Goal: Information Seeking & Learning: Learn about a topic

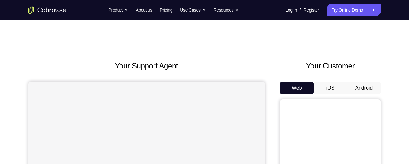
scroll to position [44, 0]
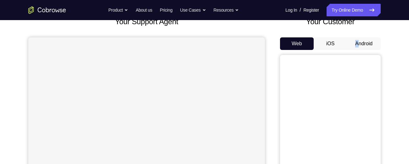
drag, startPoint x: 343, startPoint y: 50, endPoint x: 359, endPoint y: 46, distance: 16.7
click at [359, 46] on div "Web iOS Android" at bounding box center [330, 142] width 101 height 211
click at [359, 46] on button "Android" at bounding box center [364, 43] width 34 height 13
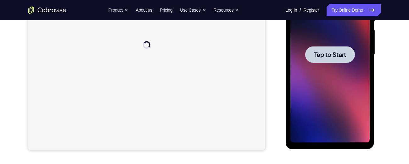
scroll to position [0, 0]
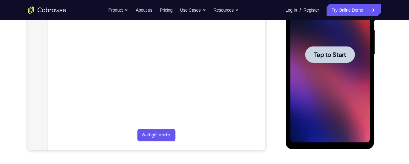
click at [334, 52] on span "Tap to Start" at bounding box center [330, 55] width 32 height 6
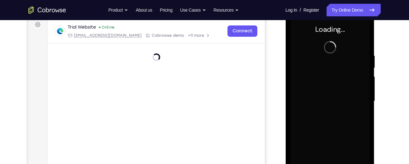
scroll to position [89, 0]
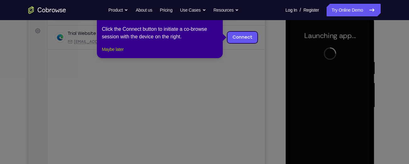
click at [108, 53] on button "Maybe later" at bounding box center [113, 50] width 22 height 8
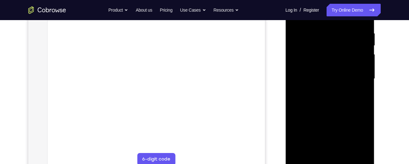
scroll to position [123, 0]
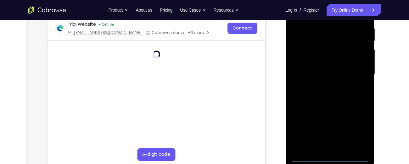
click at [351, 155] on div at bounding box center [329, 74] width 79 height 176
click at [354, 159] on div at bounding box center [329, 74] width 79 height 176
drag, startPoint x: 312, startPoint y: 98, endPoint x: 415, endPoint y: 82, distance: 104.5
click at [375, 82] on html "Online web based iOS Simulators and Android Emulators. Run iPhone, iPad, Mobile…" at bounding box center [331, 75] width 90 height 189
click at [303, 67] on div at bounding box center [329, 74] width 79 height 176
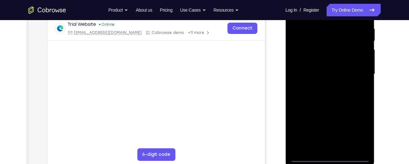
click at [303, 67] on div at bounding box center [329, 74] width 79 height 176
click at [358, 131] on div at bounding box center [329, 74] width 79 height 176
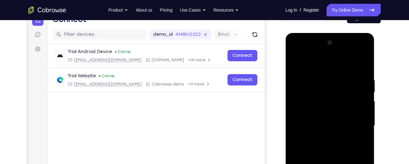
scroll to position [88, 0]
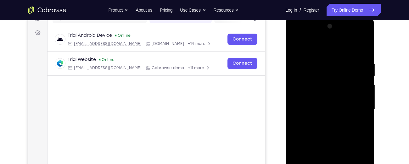
click at [323, 44] on div at bounding box center [329, 109] width 79 height 176
click at [357, 106] on div at bounding box center [329, 109] width 79 height 176
click at [322, 121] on div at bounding box center [329, 109] width 79 height 176
drag, startPoint x: 329, startPoint y: 136, endPoint x: 334, endPoint y: 141, distance: 6.9
click at [334, 141] on div at bounding box center [329, 109] width 79 height 176
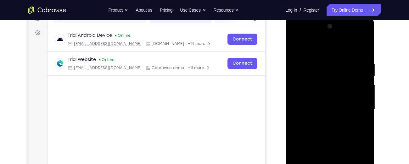
click at [326, 83] on div at bounding box center [329, 109] width 79 height 176
click at [321, 94] on div at bounding box center [329, 109] width 79 height 176
click at [334, 143] on div at bounding box center [329, 109] width 79 height 176
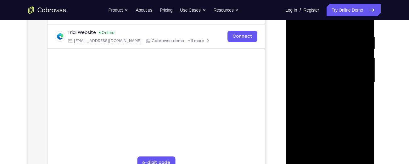
scroll to position [117, 0]
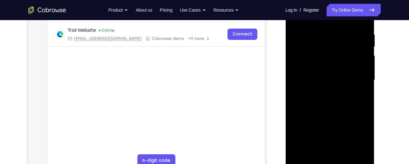
click at [325, 154] on div at bounding box center [329, 80] width 79 height 176
click at [321, 73] on div at bounding box center [329, 80] width 79 height 176
click at [327, 107] on div at bounding box center [329, 80] width 79 height 176
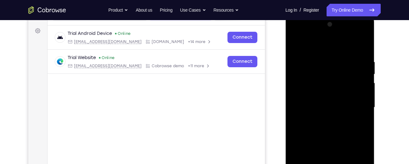
scroll to position [89, 0]
click at [322, 60] on div at bounding box center [329, 108] width 79 height 176
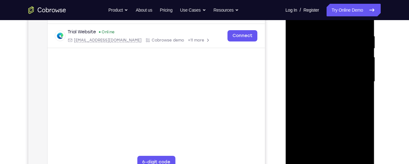
scroll to position [115, 0]
click at [353, 73] on div at bounding box center [329, 82] width 79 height 176
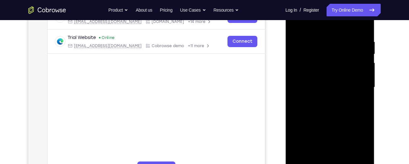
scroll to position [109, 0]
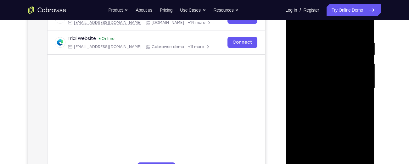
click at [361, 76] on div at bounding box center [329, 88] width 79 height 176
click at [300, 78] on div at bounding box center [329, 88] width 79 height 176
click at [302, 88] on div at bounding box center [329, 88] width 79 height 176
click at [354, 94] on div at bounding box center [329, 88] width 79 height 176
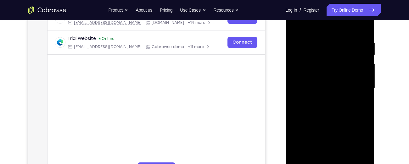
click at [354, 94] on div at bounding box center [329, 88] width 79 height 176
click at [323, 97] on div at bounding box center [329, 88] width 79 height 176
click at [353, 98] on div at bounding box center [329, 88] width 79 height 176
click at [358, 100] on div at bounding box center [329, 88] width 79 height 176
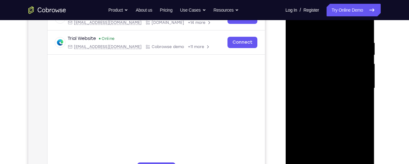
click at [358, 100] on div at bounding box center [329, 88] width 79 height 176
click at [295, 91] on div at bounding box center [329, 88] width 79 height 176
click at [356, 97] on div at bounding box center [329, 88] width 79 height 176
drag, startPoint x: 359, startPoint y: 91, endPoint x: 193, endPoint y: 102, distance: 166.7
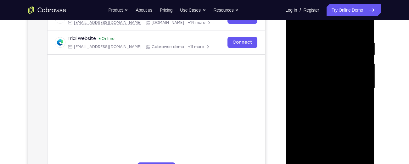
click at [286, 102] on html "Online web based iOS Simulators and Android Emulators. Run iPhone, iPad, Mobile…" at bounding box center [331, 90] width 90 height 189
click at [358, 108] on div at bounding box center [329, 88] width 79 height 176
click at [359, 99] on div at bounding box center [329, 88] width 79 height 176
click at [301, 87] on div at bounding box center [329, 88] width 79 height 176
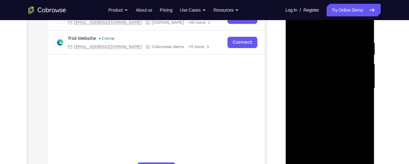
click at [359, 87] on div at bounding box center [329, 88] width 79 height 176
click at [364, 95] on div at bounding box center [329, 88] width 79 height 176
click at [360, 40] on div at bounding box center [329, 88] width 79 height 176
click at [358, 63] on div at bounding box center [329, 88] width 79 height 176
click at [363, 27] on div at bounding box center [329, 88] width 79 height 176
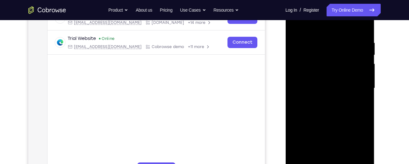
drag, startPoint x: 344, startPoint y: 41, endPoint x: 300, endPoint y: 40, distance: 43.5
click at [300, 40] on div at bounding box center [329, 88] width 79 height 176
click at [338, 43] on div at bounding box center [329, 88] width 79 height 176
click at [363, 28] on div at bounding box center [329, 88] width 79 height 176
drag, startPoint x: 346, startPoint y: 41, endPoint x: 222, endPoint y: 45, distance: 123.8
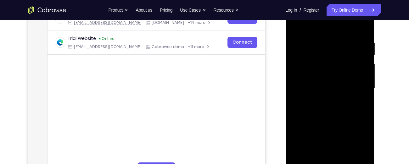
click at [286, 45] on html "Online web based iOS Simulators and Android Emulators. Run iPhone, iPad, Mobile…" at bounding box center [331, 90] width 90 height 189
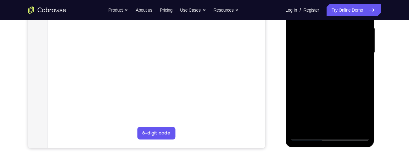
scroll to position [150, 0]
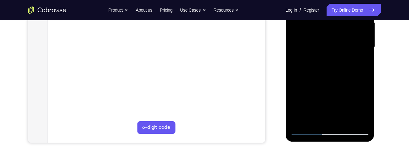
click at [347, 120] on div at bounding box center [329, 47] width 79 height 176
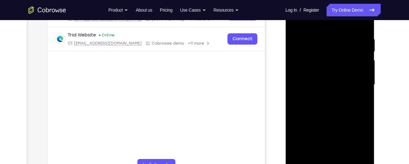
scroll to position [112, 0]
click at [328, 118] on div at bounding box center [329, 85] width 79 height 176
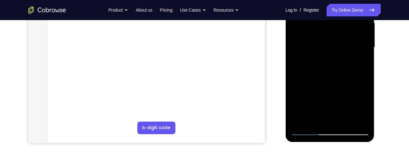
scroll to position [148, 0]
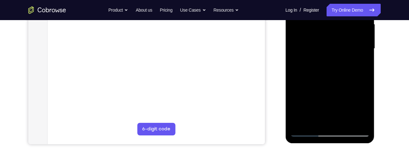
click at [330, 70] on div at bounding box center [329, 49] width 79 height 176
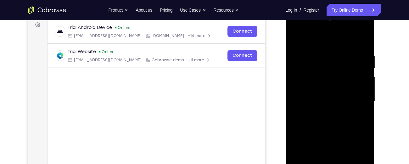
scroll to position [94, 0]
click at [296, 41] on div at bounding box center [329, 102] width 79 height 176
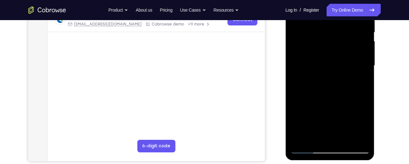
scroll to position [120, 0]
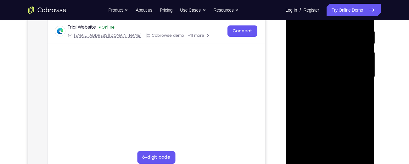
click at [326, 83] on div at bounding box center [329, 77] width 79 height 176
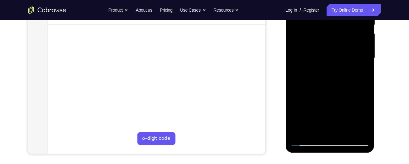
scroll to position [139, 0]
click at [307, 140] on div at bounding box center [329, 58] width 79 height 176
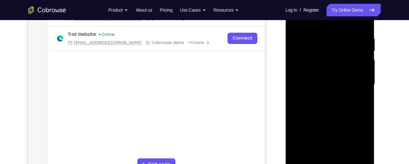
scroll to position [102, 0]
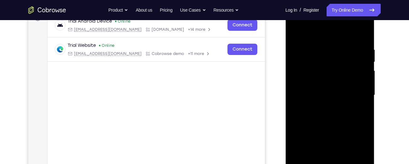
click at [298, 31] on div at bounding box center [329, 95] width 79 height 176
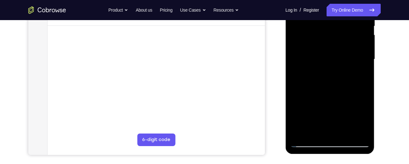
scroll to position [143, 0]
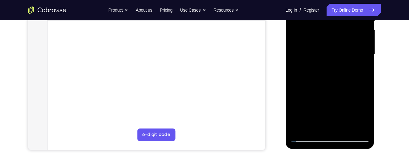
click at [345, 126] on div at bounding box center [329, 54] width 79 height 176
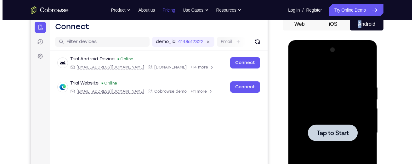
scroll to position [0, 0]
